Goal: Find specific page/section: Find specific page/section

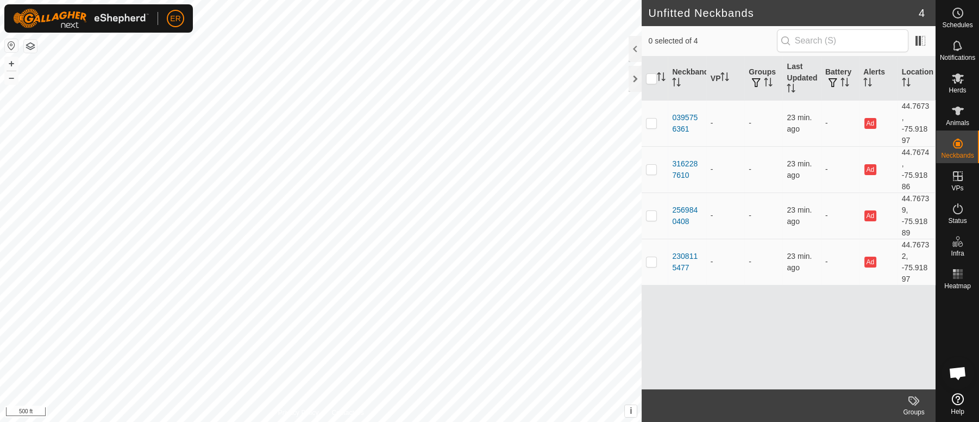
scroll to position [9498, 0]
click at [8, 62] on button "+" at bounding box center [11, 63] width 13 height 13
click at [12, 62] on button "+" at bounding box center [11, 63] width 13 height 13
click at [955, 111] on icon at bounding box center [958, 110] width 13 height 13
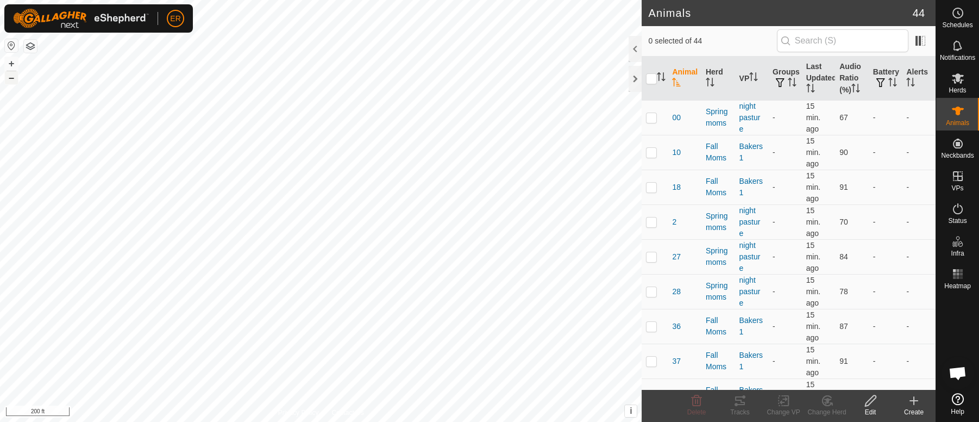
click at [9, 76] on button "–" at bounding box center [11, 77] width 13 height 13
